Goal: Transaction & Acquisition: Purchase product/service

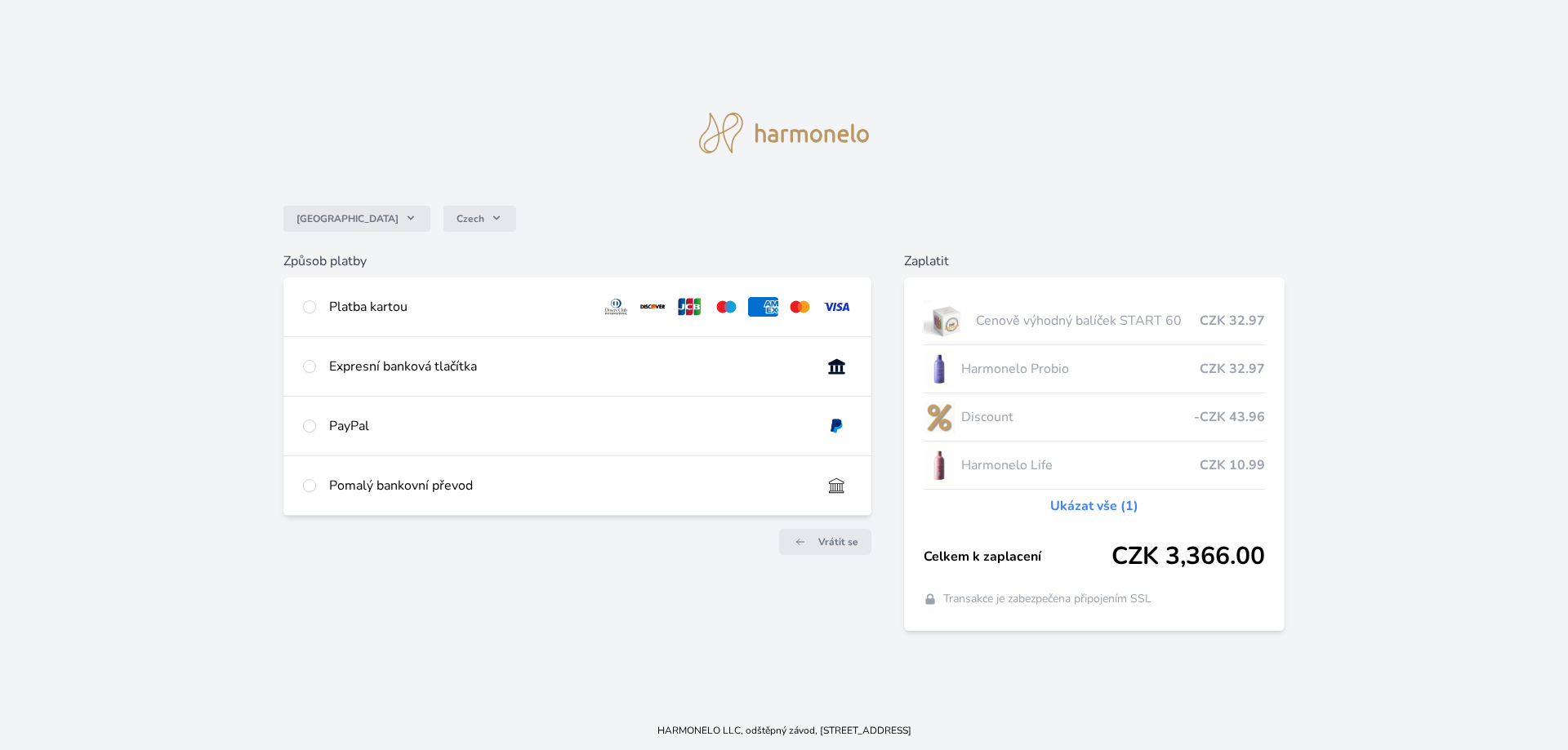
click at [363, 308] on div "Platba kartou" at bounding box center [458, 308] width 260 height 20
radio input "true"
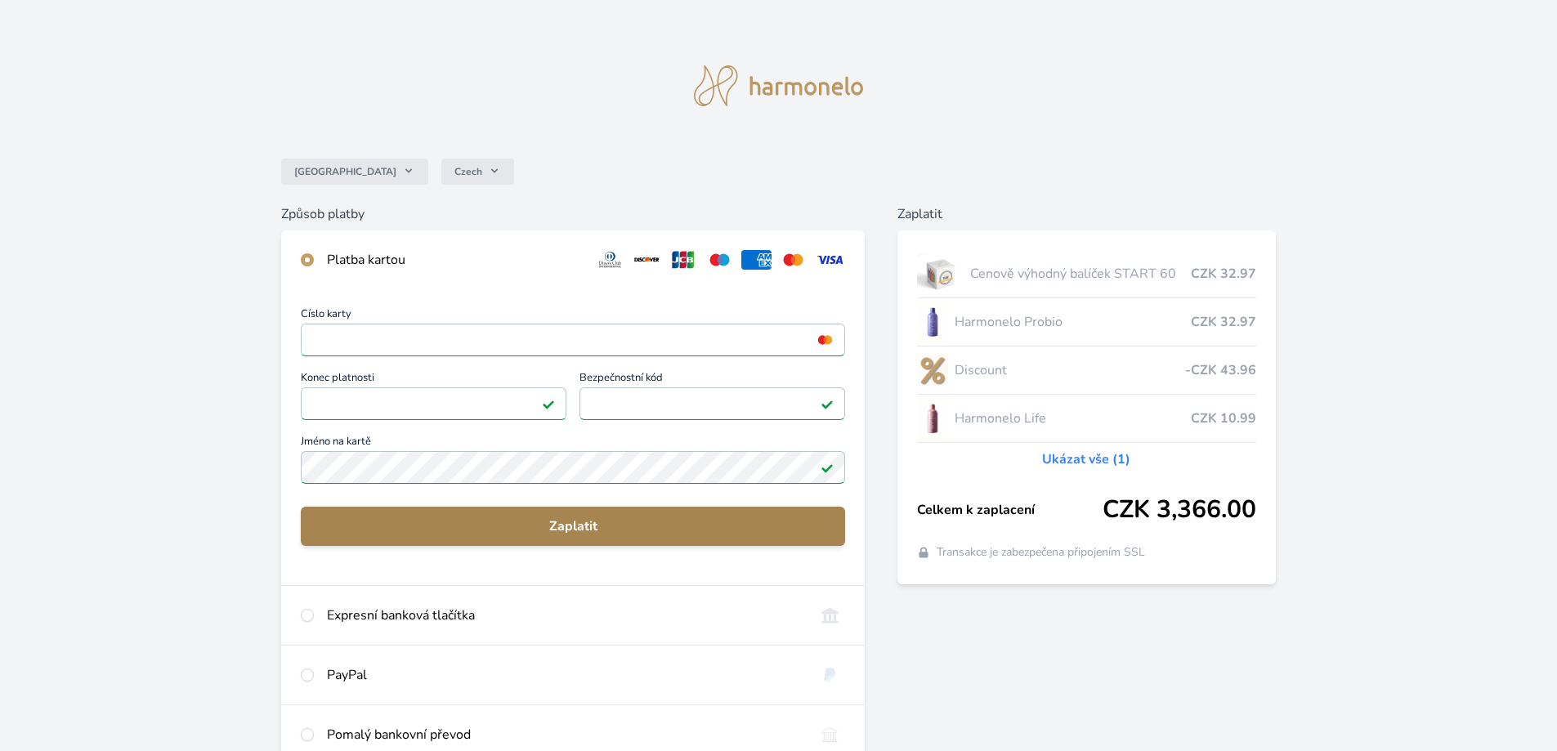
click at [618, 516] on button "Zaplatit" at bounding box center [573, 526] width 544 height 39
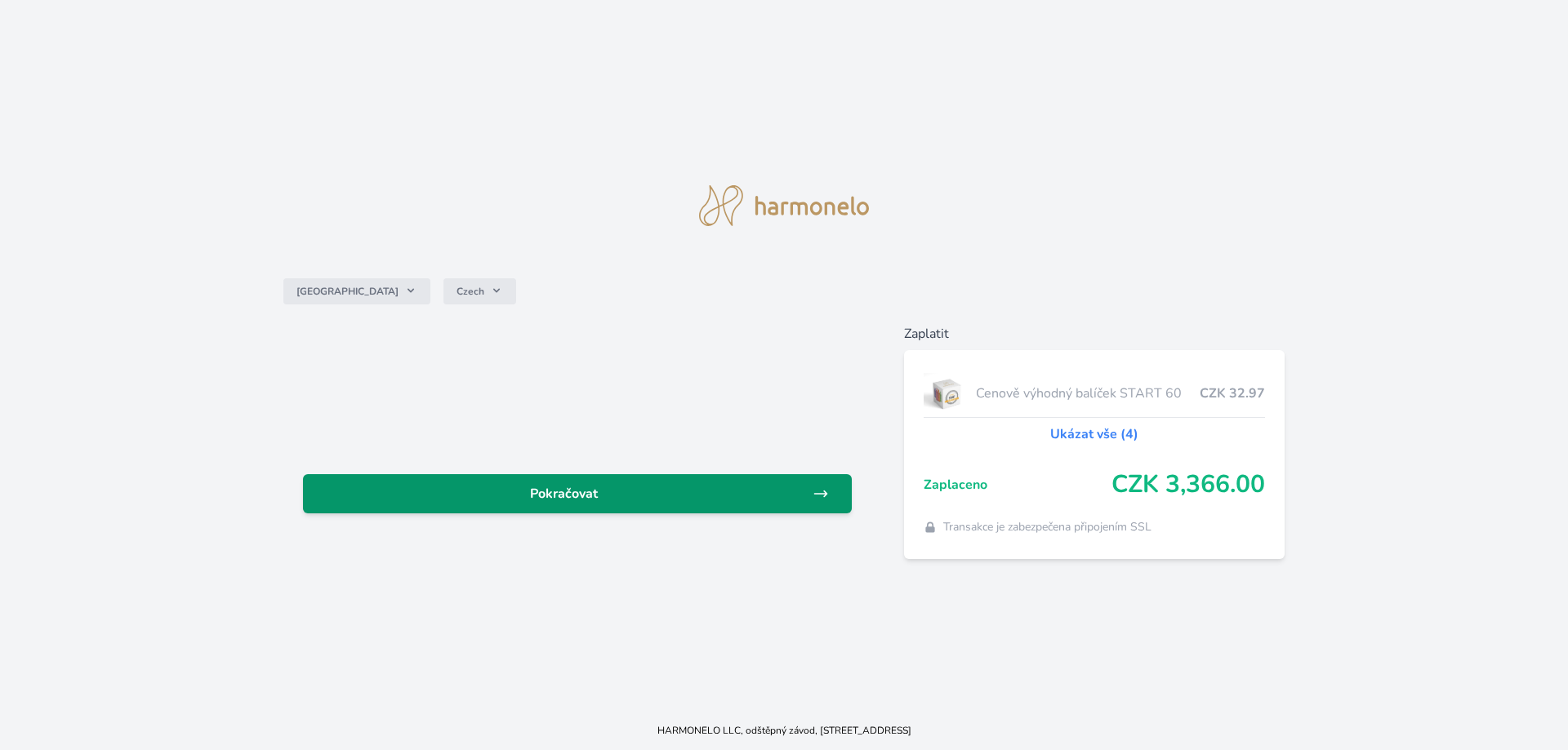
click at [707, 488] on span "Pokračovat" at bounding box center [563, 494] width 496 height 20
